Goal: Task Accomplishment & Management: Manage account settings

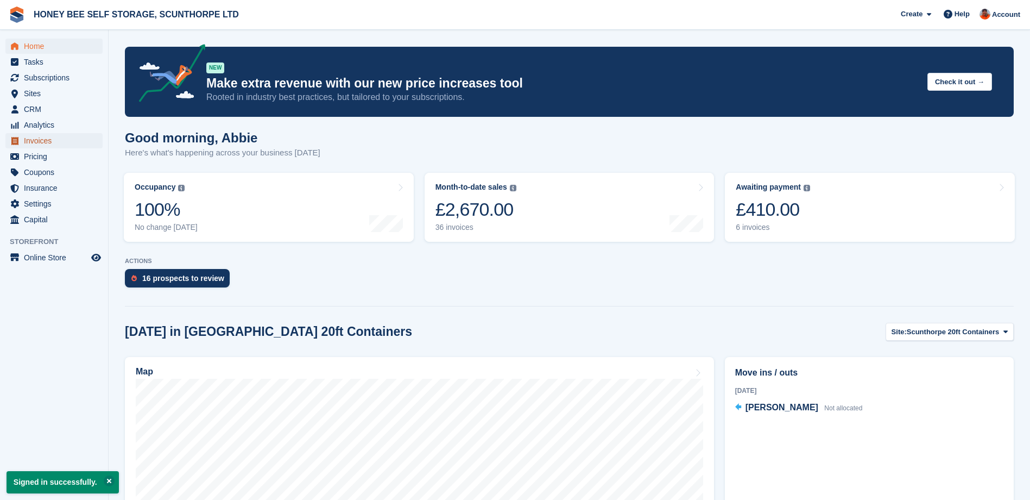
click at [46, 141] on span "Invoices" at bounding box center [56, 140] width 65 height 15
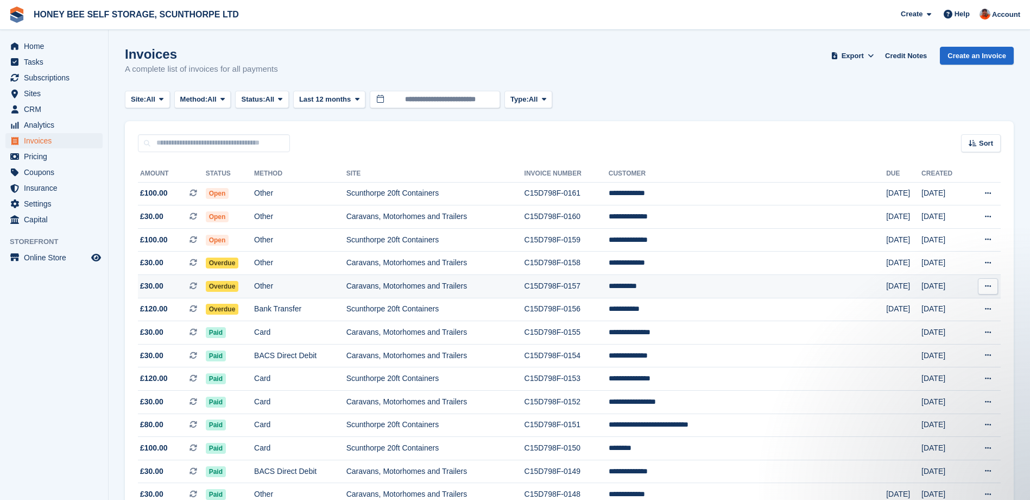
click at [239, 286] on span "Overdue" at bounding box center [222, 286] width 33 height 11
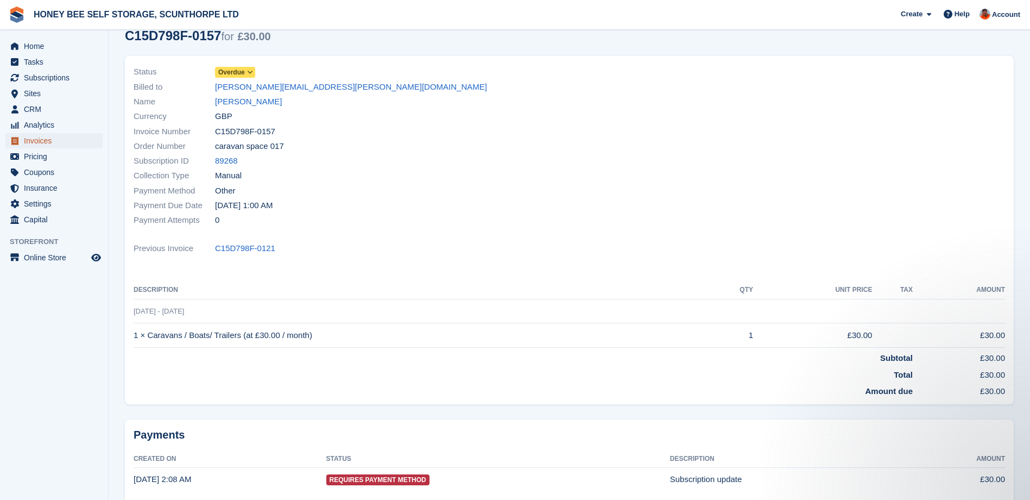
click at [45, 138] on span "Invoices" at bounding box center [56, 140] width 65 height 15
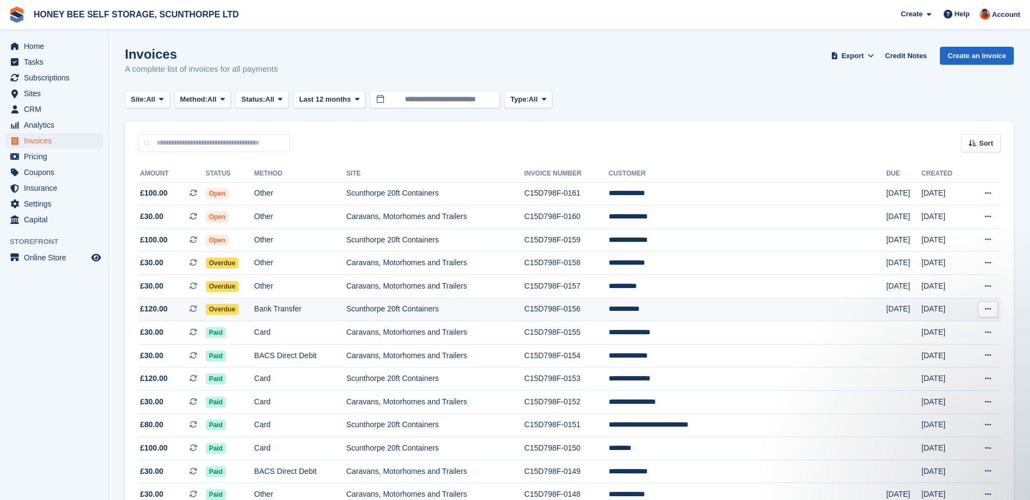
click at [236, 307] on span "Overdue" at bounding box center [222, 309] width 33 height 11
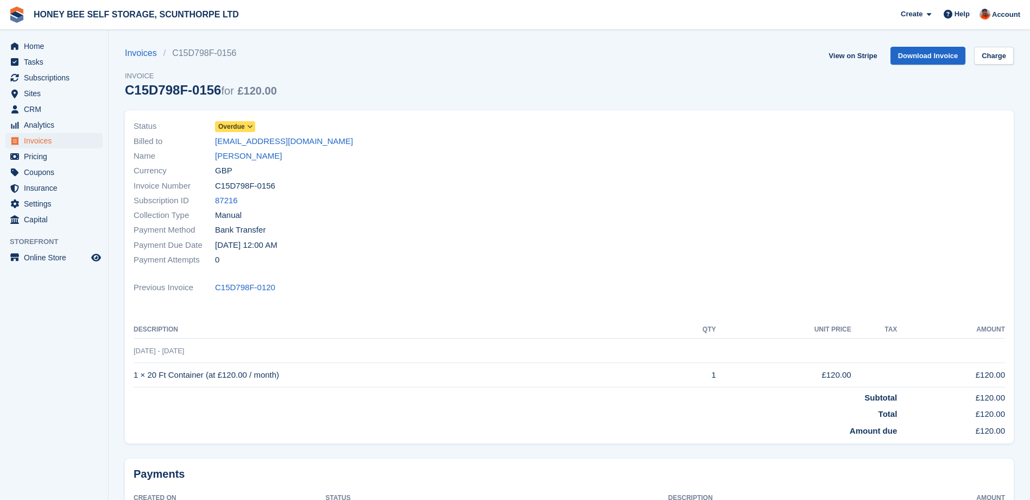
click at [253, 125] on span at bounding box center [250, 126] width 9 height 9
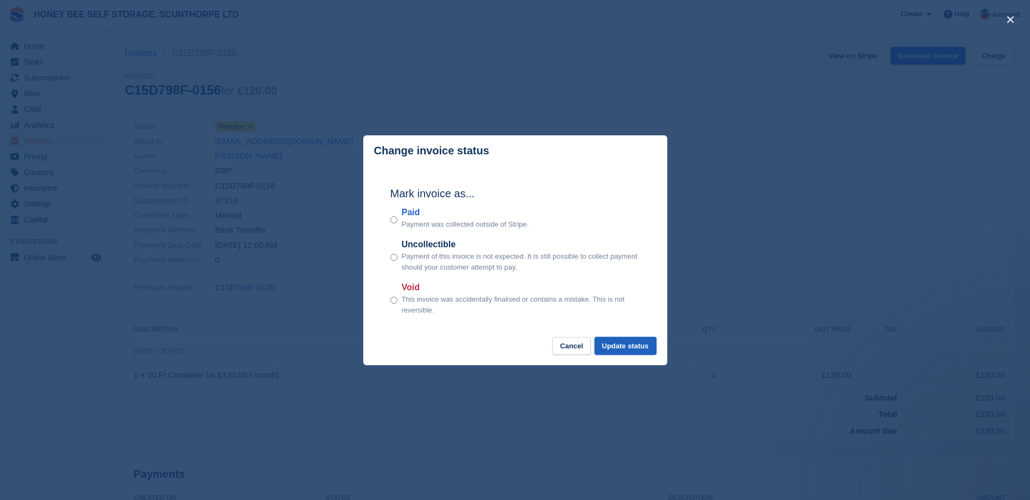
click at [632, 346] on button "Update status" at bounding box center [626, 346] width 62 height 18
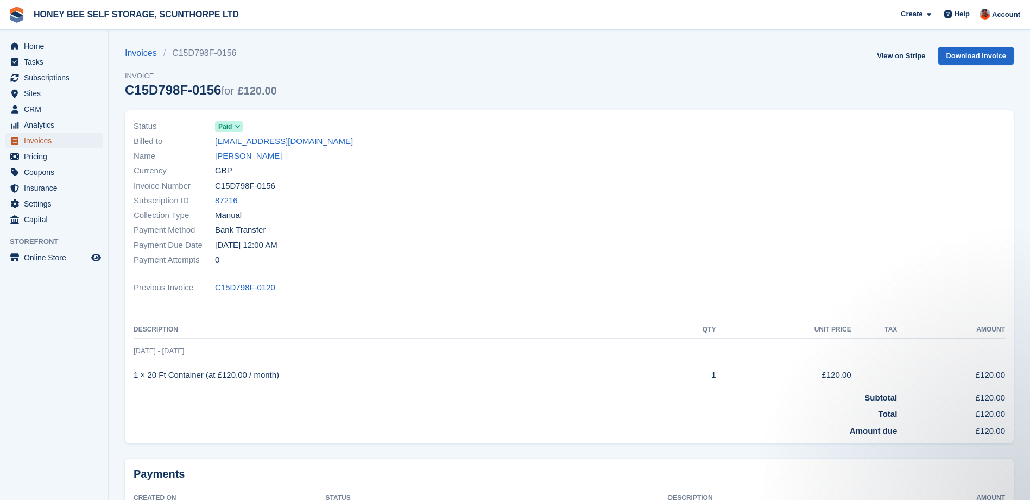
click at [34, 137] on span "Invoices" at bounding box center [56, 140] width 65 height 15
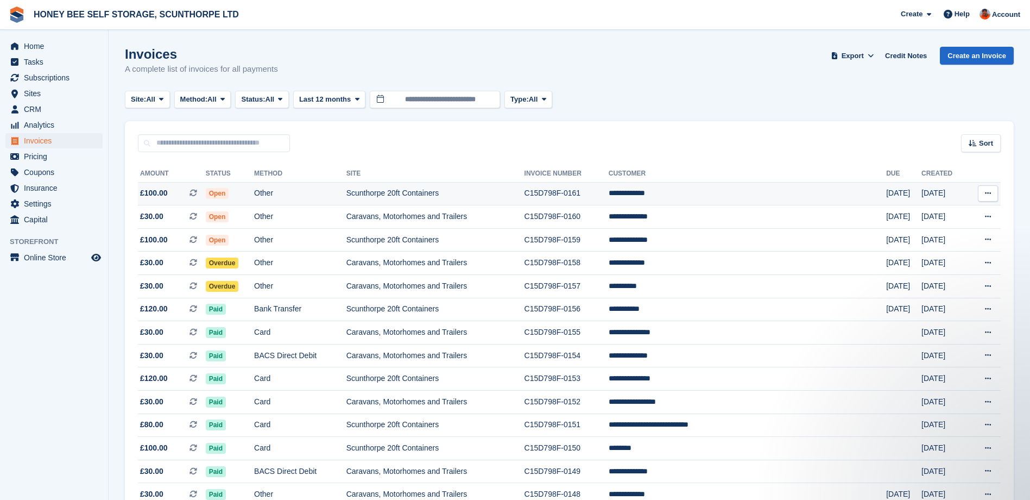
click at [229, 192] on span "Open" at bounding box center [217, 193] width 23 height 11
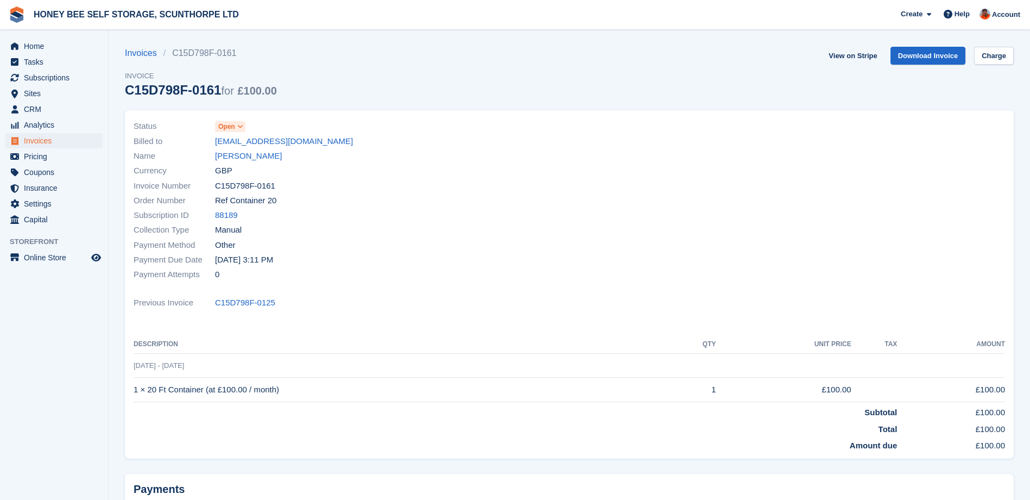
click at [242, 123] on icon at bounding box center [240, 126] width 6 height 7
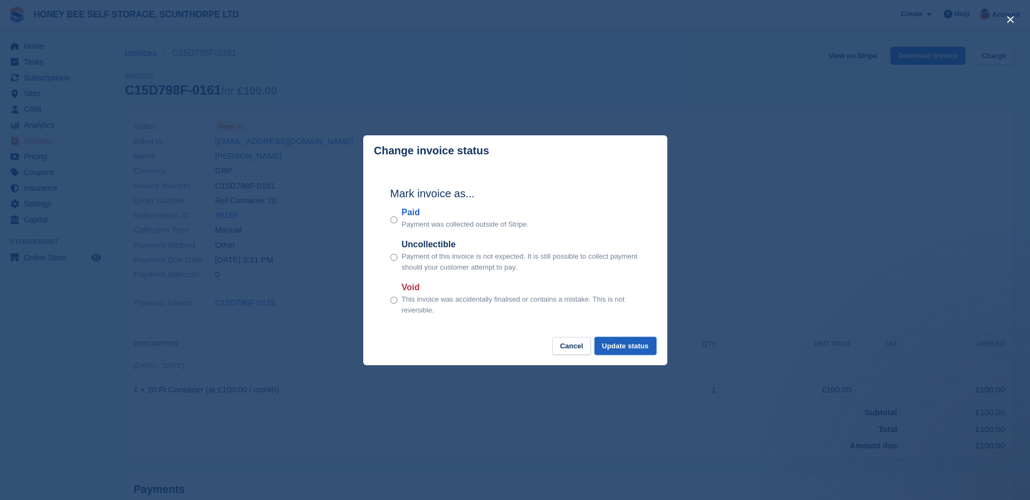
click at [616, 347] on button "Update status" at bounding box center [626, 346] width 62 height 18
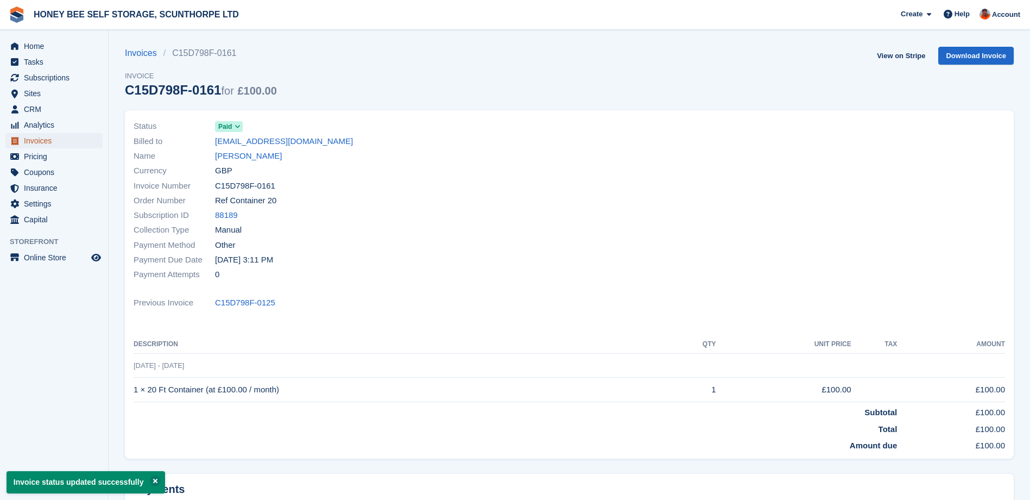
click at [41, 138] on span "Invoices" at bounding box center [56, 140] width 65 height 15
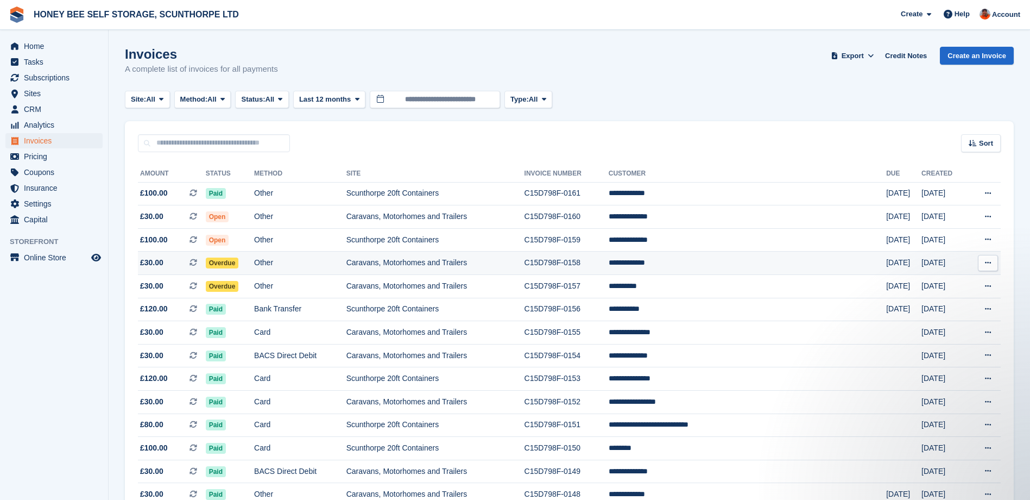
click at [239, 261] on span "Overdue" at bounding box center [222, 262] width 33 height 11
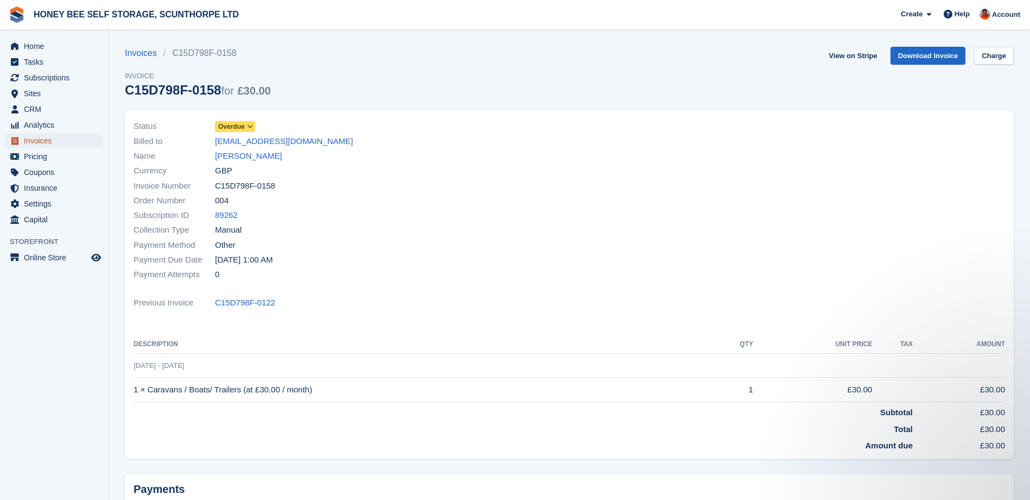
drag, startPoint x: 32, startPoint y: 138, endPoint x: 39, endPoint y: 138, distance: 6.5
click at [32, 138] on span "Invoices" at bounding box center [56, 140] width 65 height 15
